Goal: Navigation & Orientation: Find specific page/section

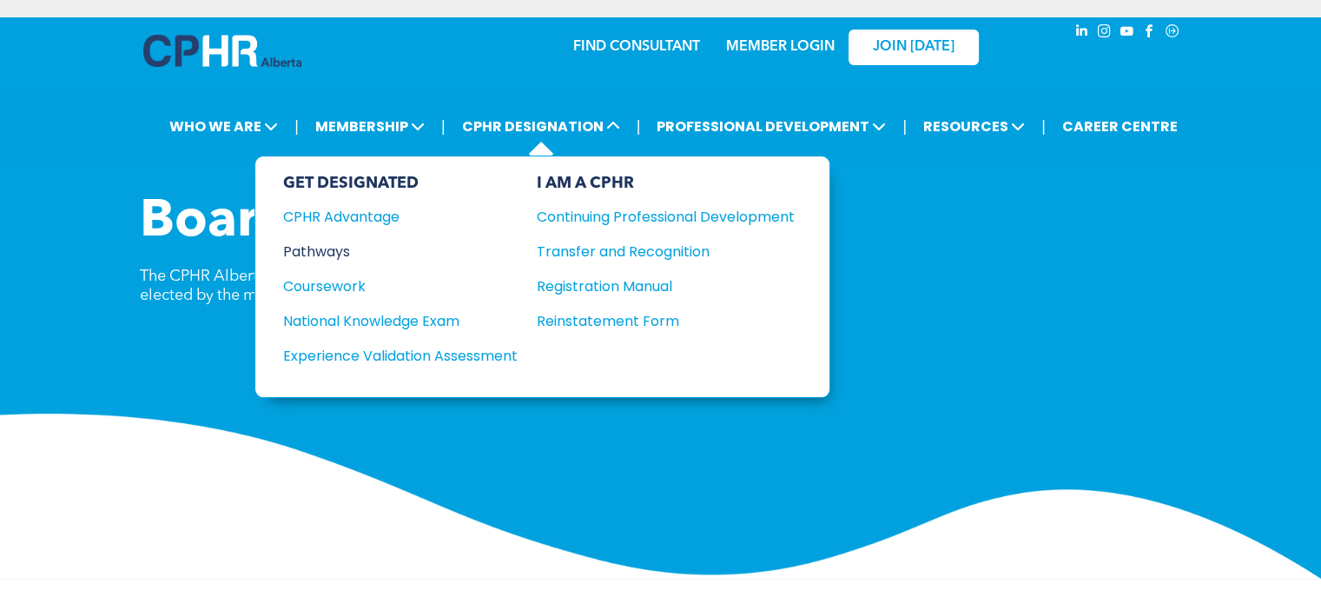
click at [321, 242] on div "Pathways" at bounding box center [388, 252] width 211 height 22
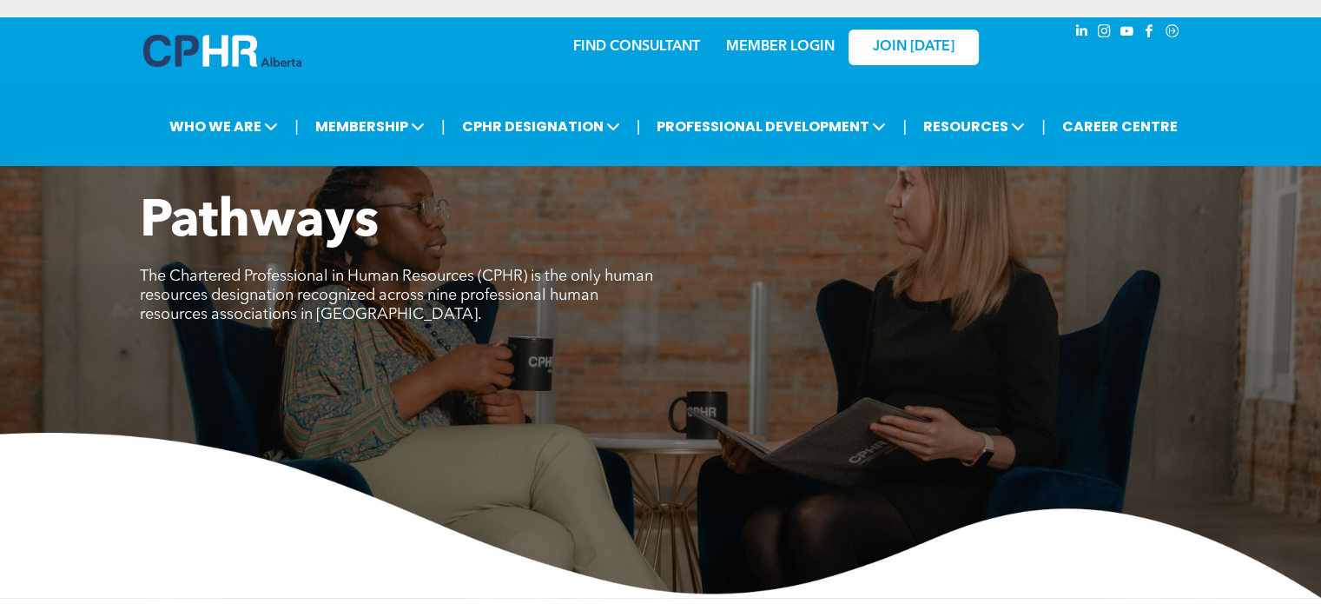
click at [815, 43] on link "MEMBER LOGIN" at bounding box center [780, 47] width 109 height 14
click at [782, 47] on link "MEMBER LOGIN" at bounding box center [780, 47] width 109 height 14
